Goal: Information Seeking & Learning: Learn about a topic

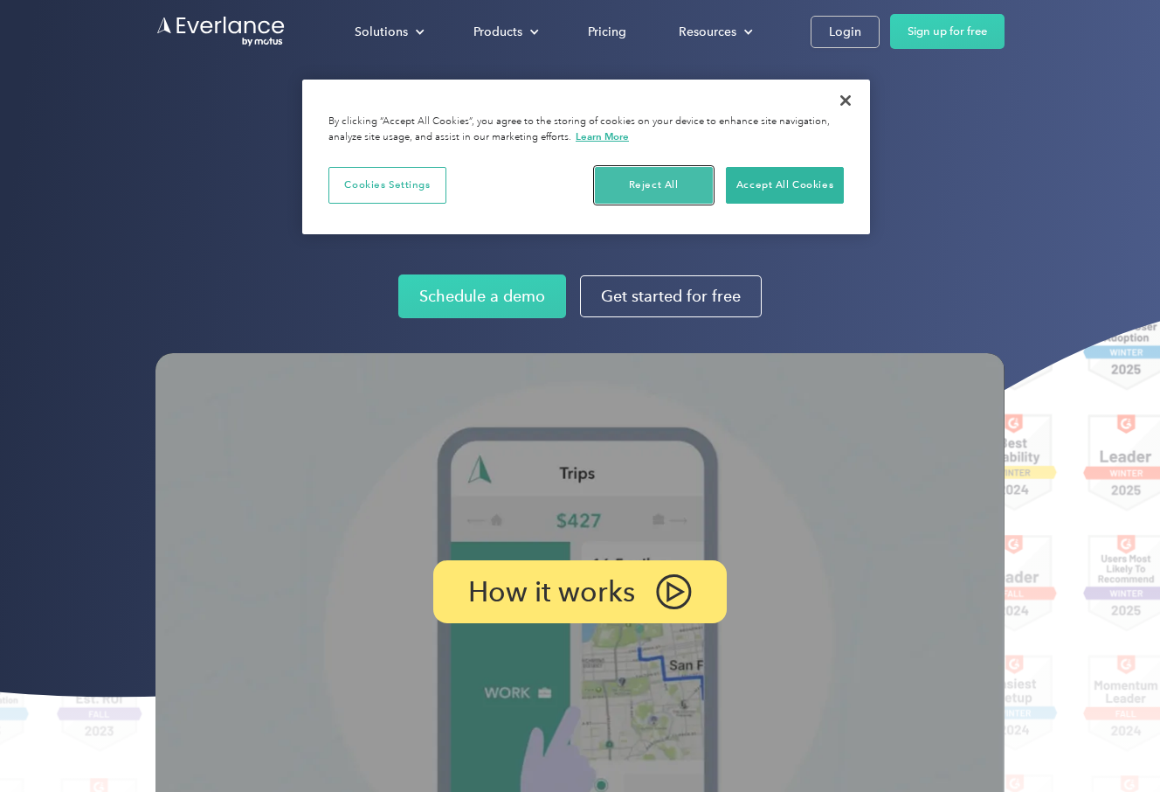
click at [655, 188] on button "Reject All" at bounding box center [654, 185] width 118 height 37
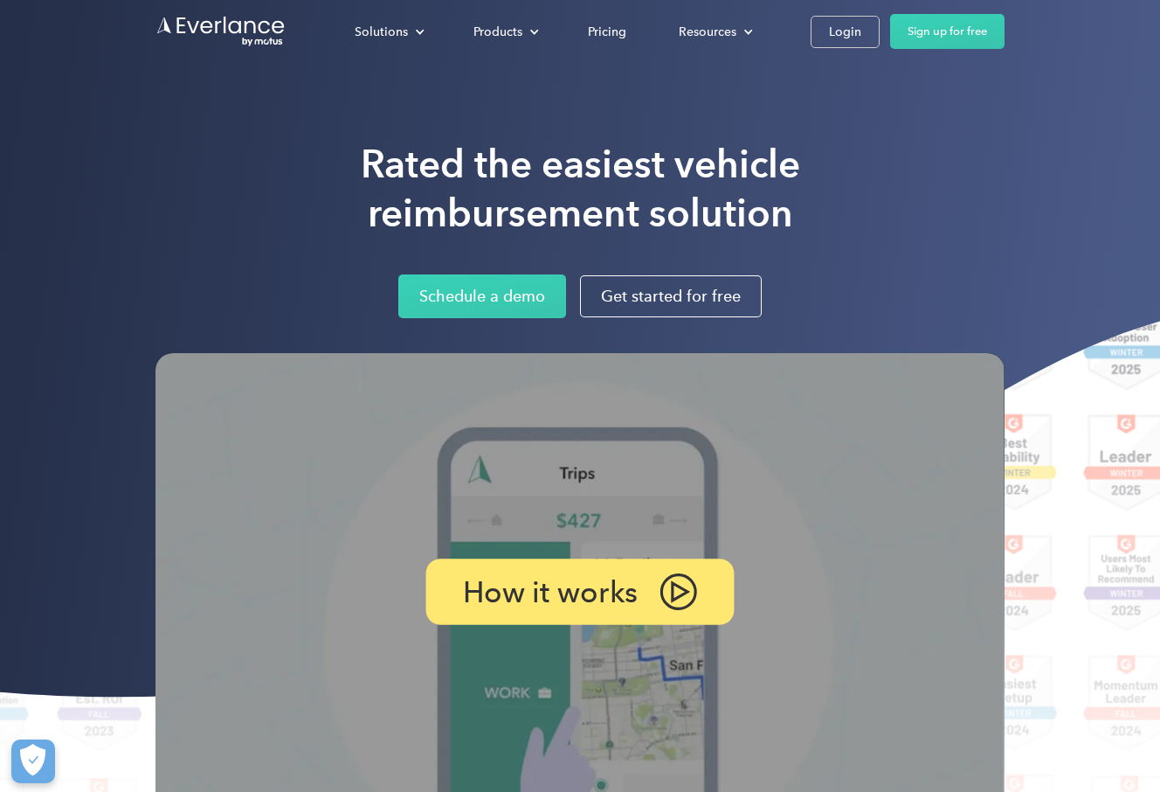
click at [577, 581] on p "How it works" at bounding box center [551, 592] width 176 height 22
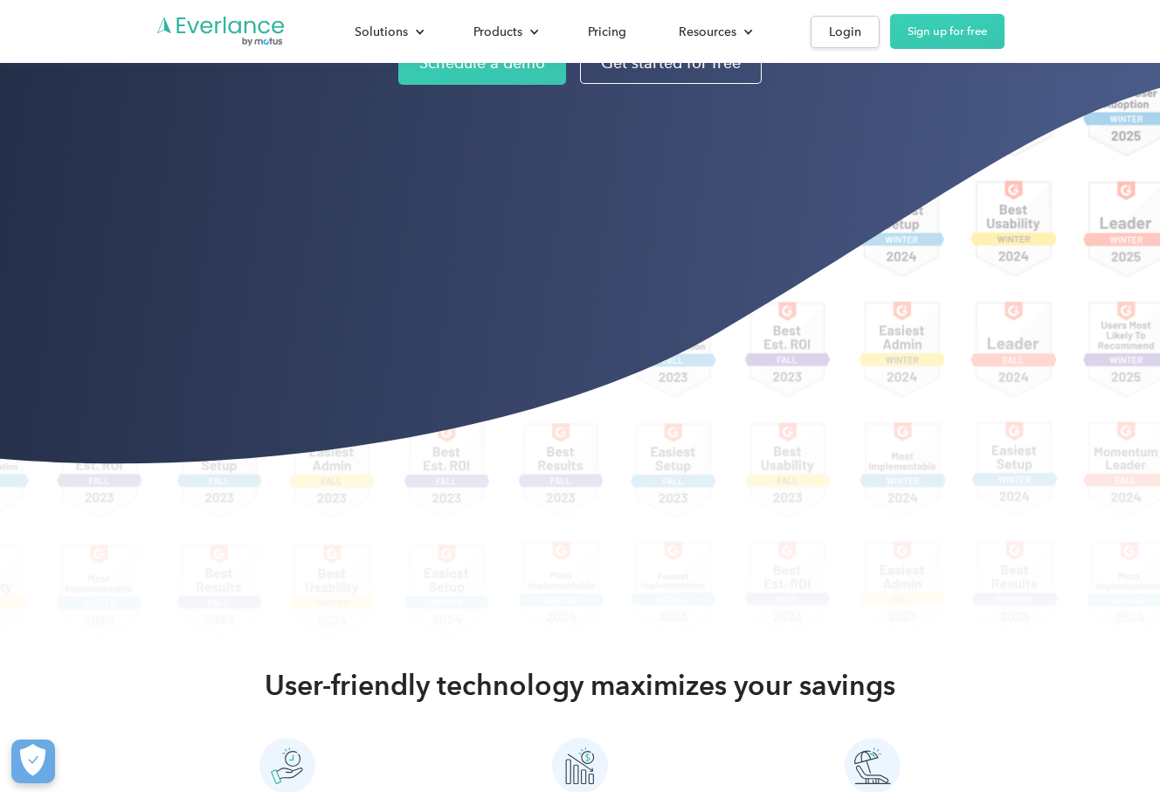
scroll to position [175, 0]
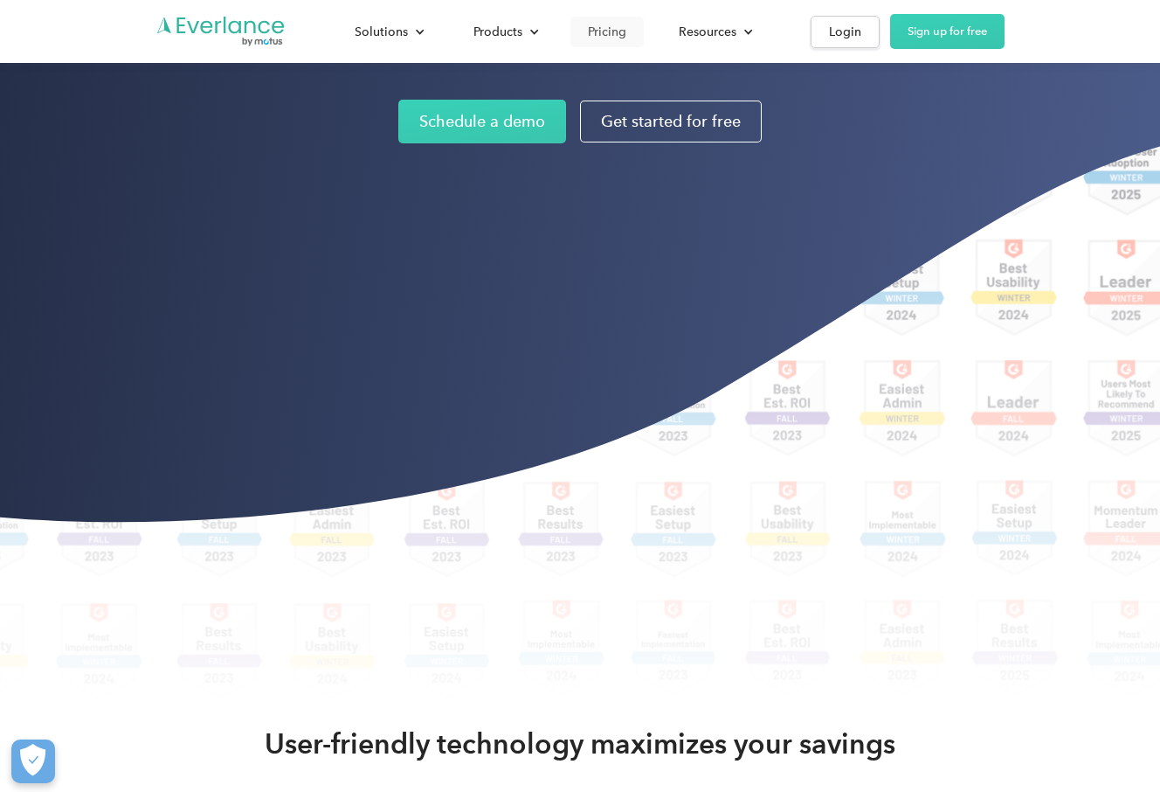
click at [608, 33] on div "Pricing" at bounding box center [607, 32] width 38 height 22
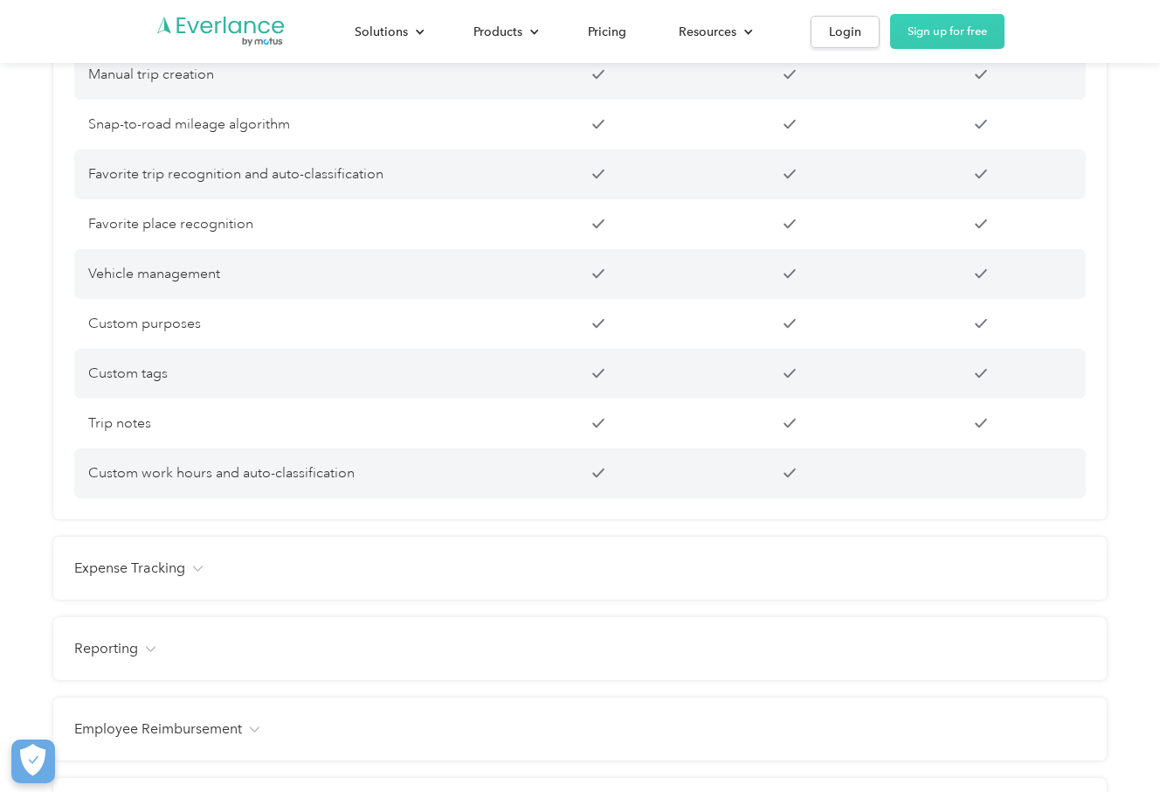
scroll to position [1573, 0]
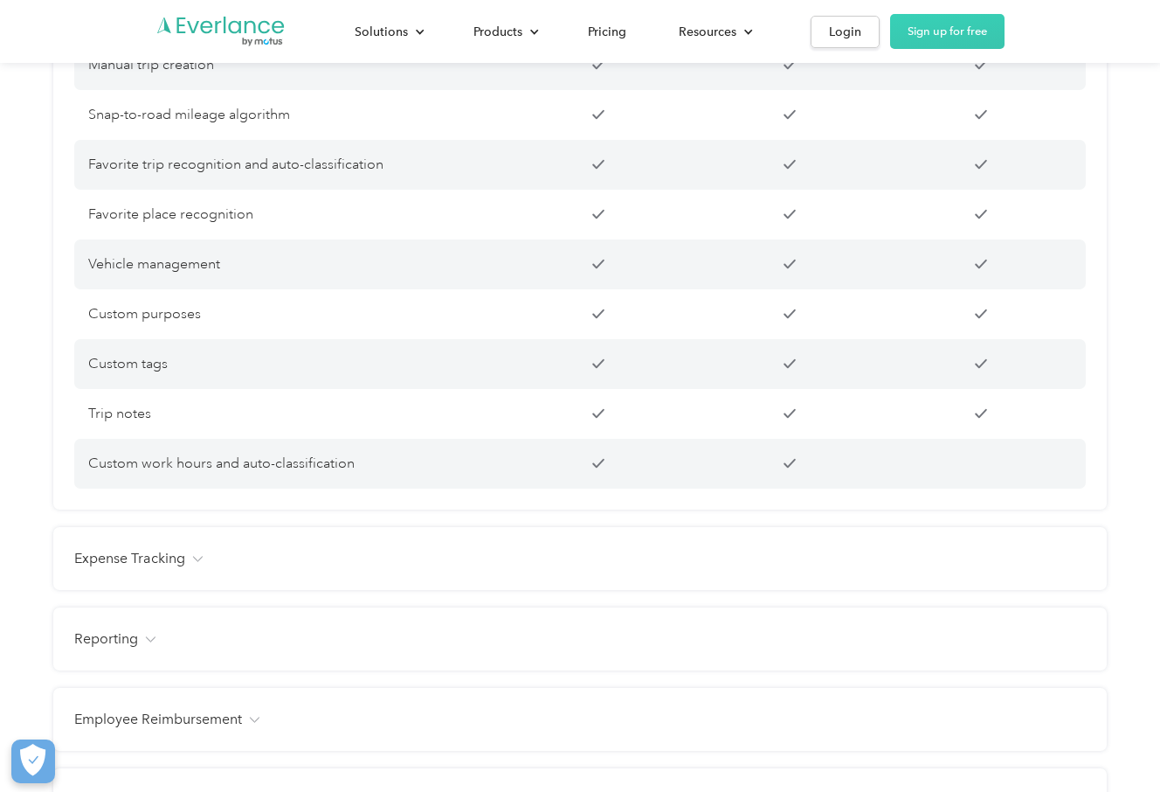
click at [203, 558] on div "Expense Tracking" at bounding box center [580, 558] width 1012 height 21
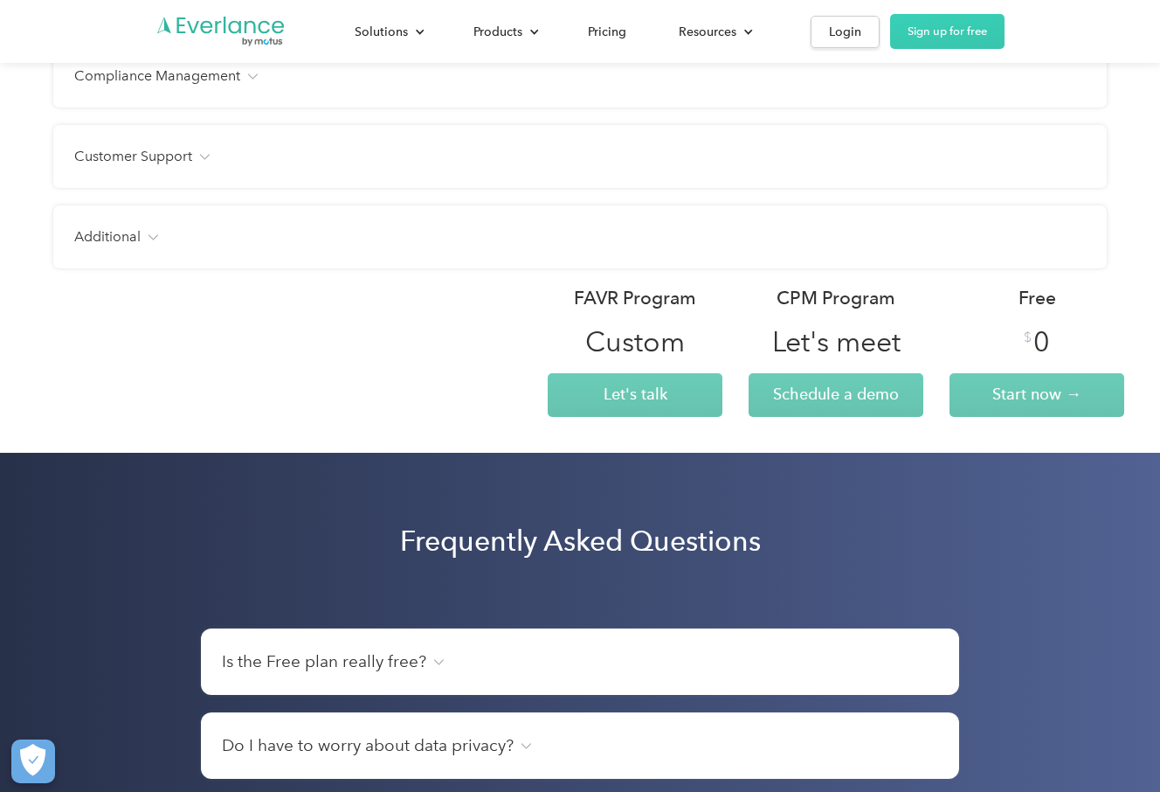
scroll to position [2621, 0]
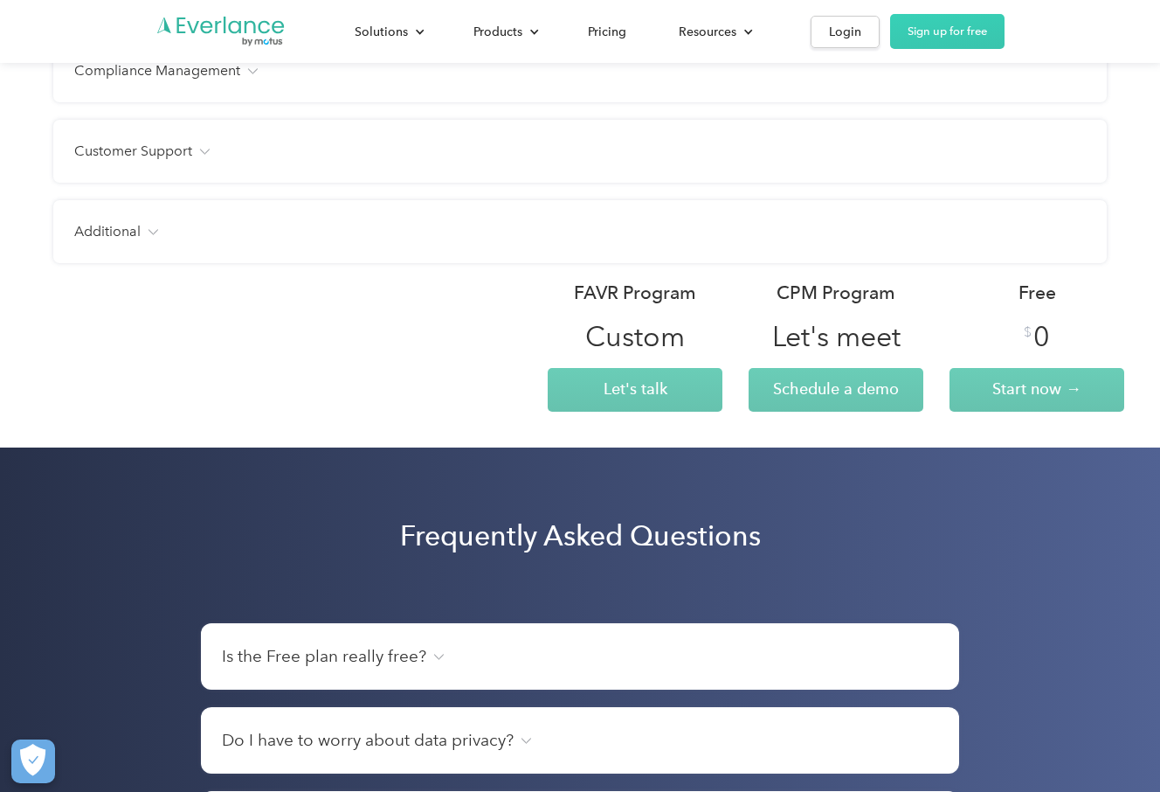
click at [322, 661] on h4 "Is the Free plan really free?" at bounding box center [324, 656] width 204 height 24
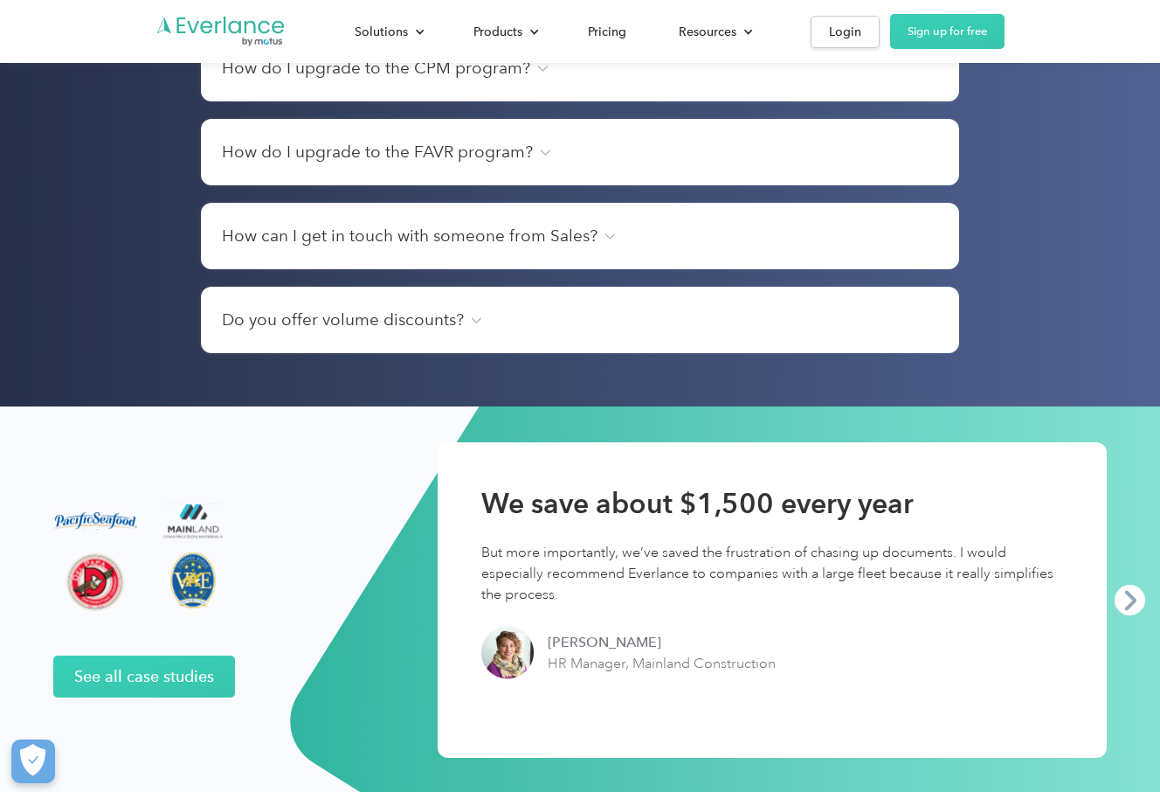
scroll to position [3786, 0]
